Goal: Find specific page/section: Find specific page/section

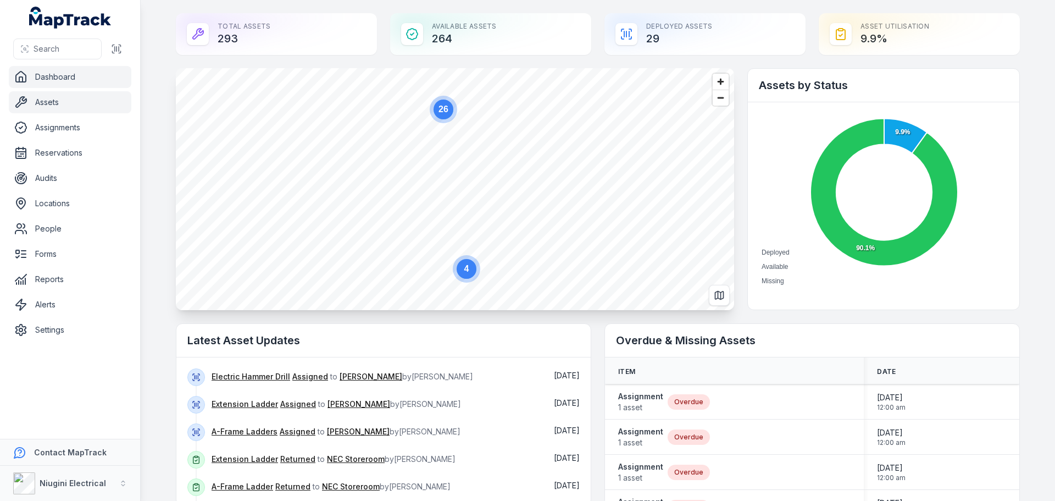
click at [42, 102] on link "Assets" at bounding box center [70, 102] width 123 height 22
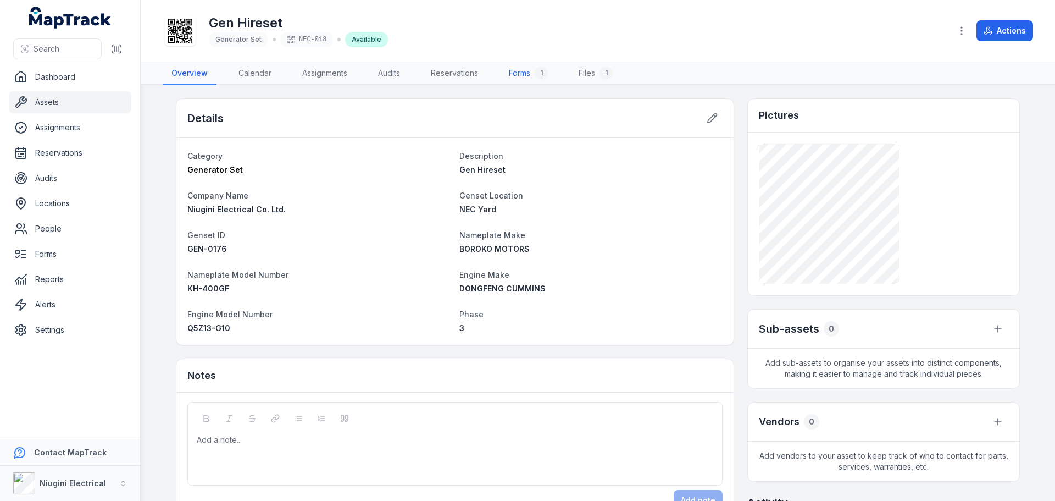
click at [520, 71] on link "Forms 1" at bounding box center [528, 73] width 57 height 23
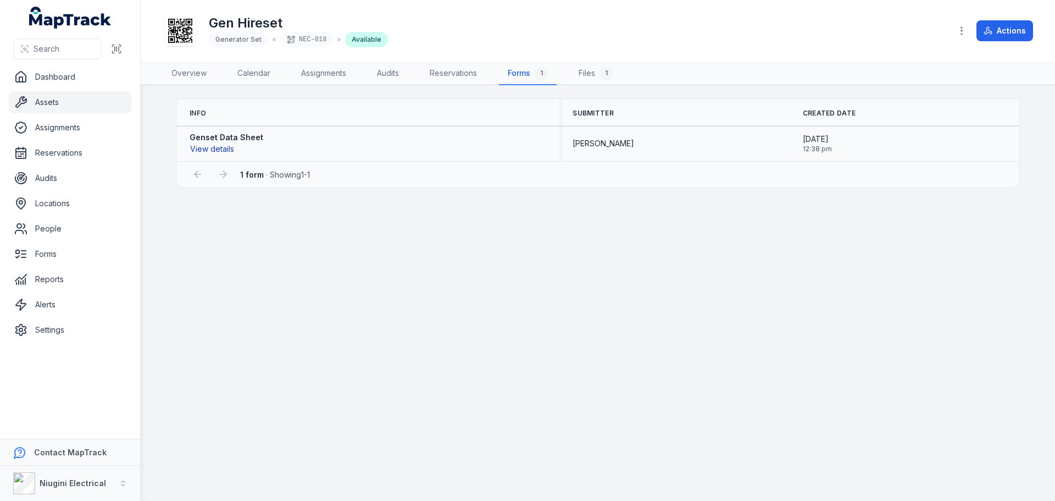
click at [214, 144] on button "View details" at bounding box center [212, 149] width 45 height 12
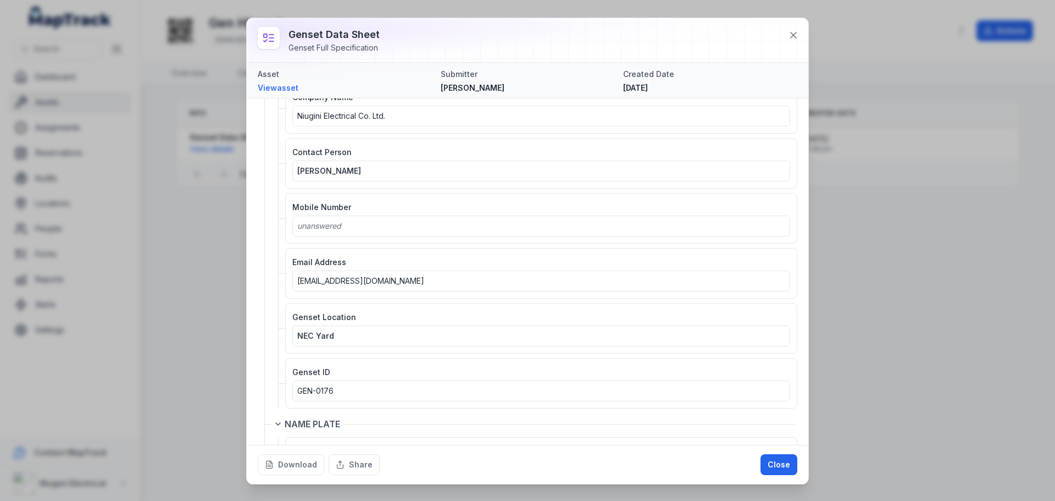
scroll to position [55, 0]
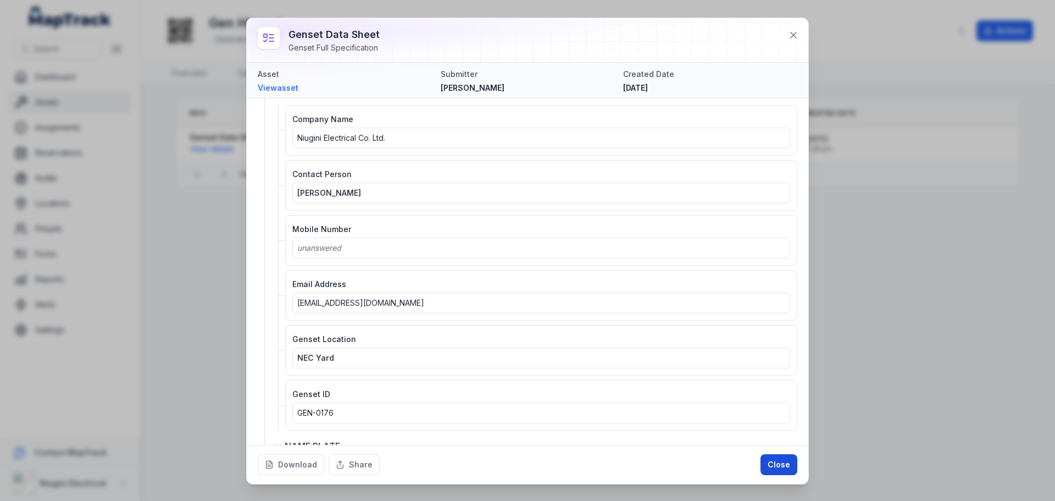
click at [776, 462] on button "Close" at bounding box center [779, 464] width 37 height 21
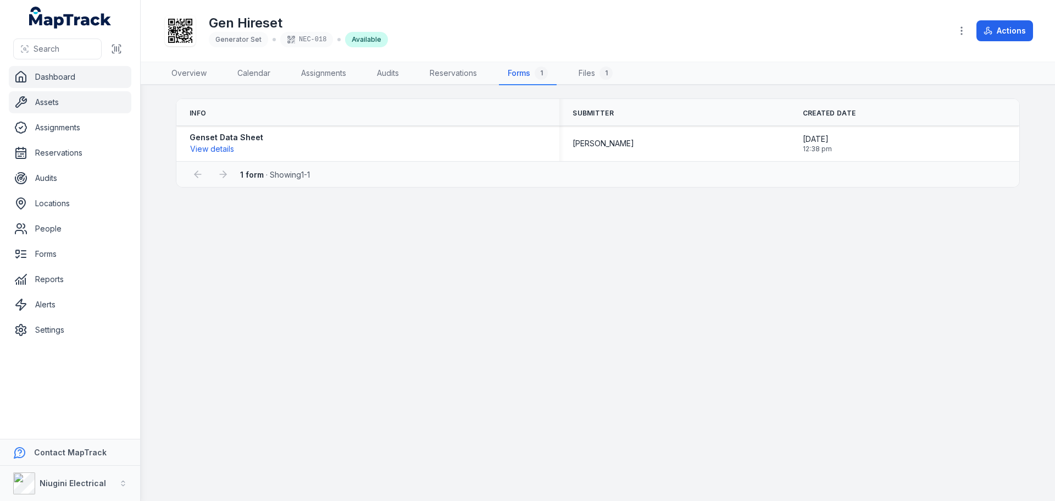
click at [55, 75] on link "Dashboard" at bounding box center [70, 77] width 123 height 22
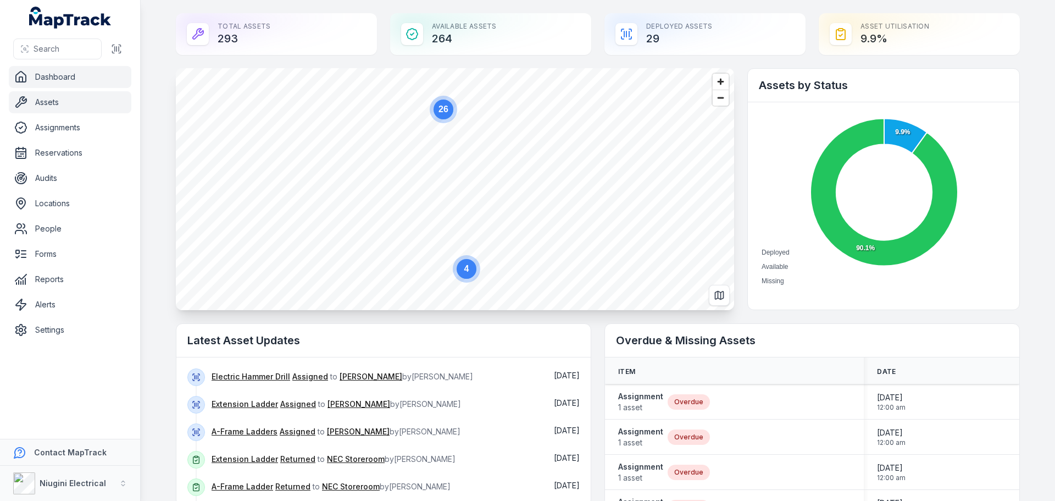
click at [48, 102] on link "Assets" at bounding box center [70, 102] width 123 height 22
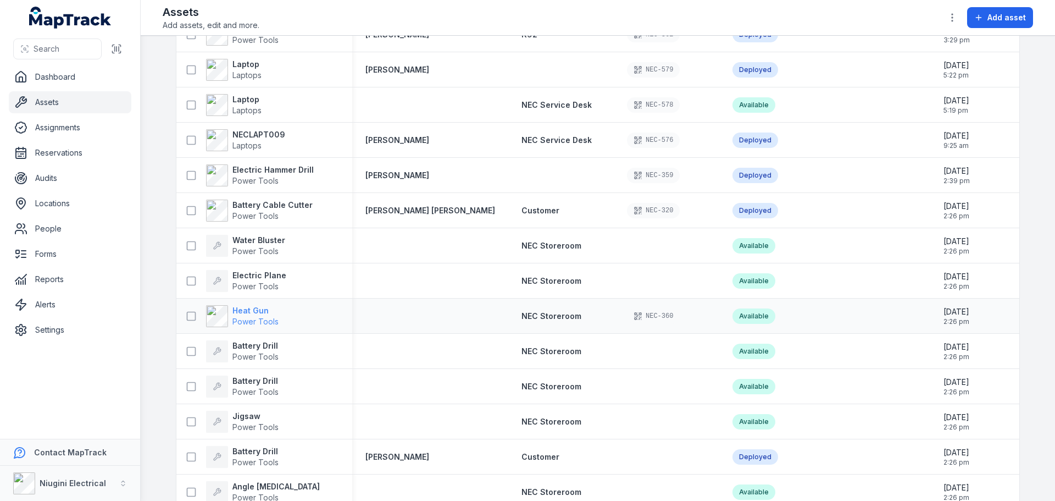
scroll to position [659, 0]
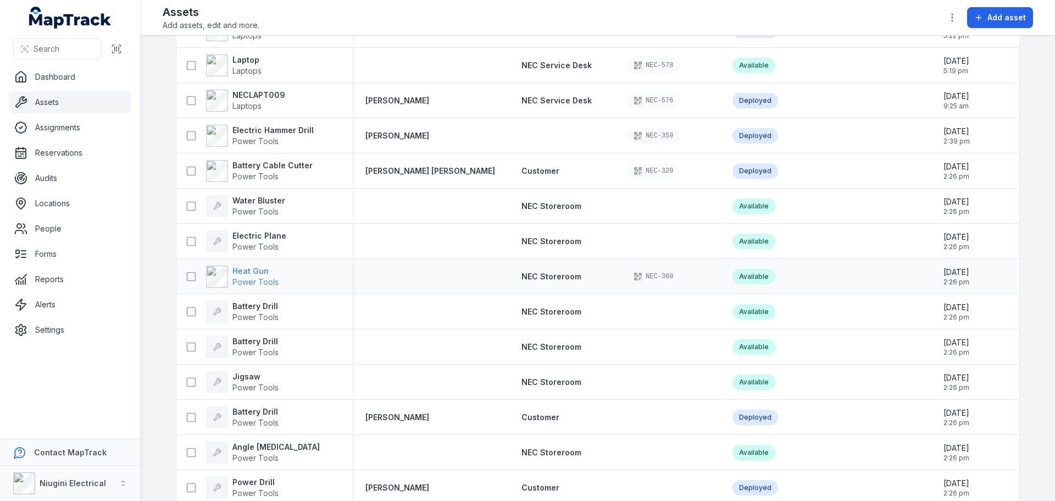
click at [237, 277] on span "Power Tools" at bounding box center [255, 281] width 46 height 9
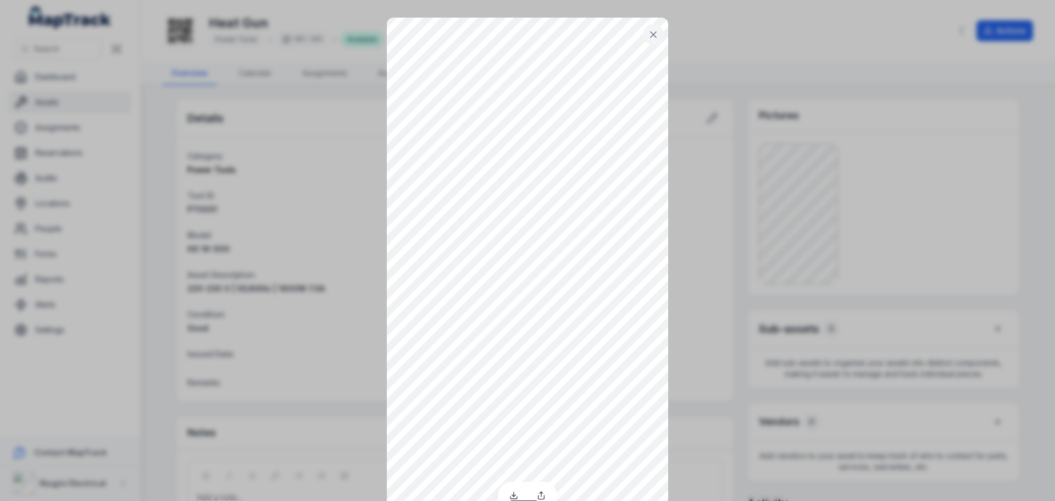
click at [648, 31] on icon at bounding box center [653, 34] width 11 height 11
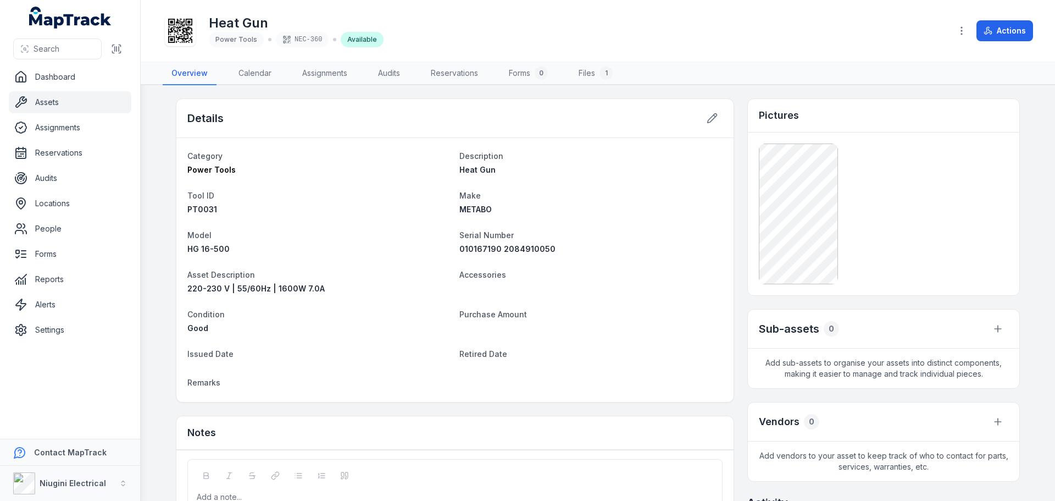
click at [37, 101] on link "Assets" at bounding box center [70, 102] width 123 height 22
